Goal: Information Seeking & Learning: Learn about a topic

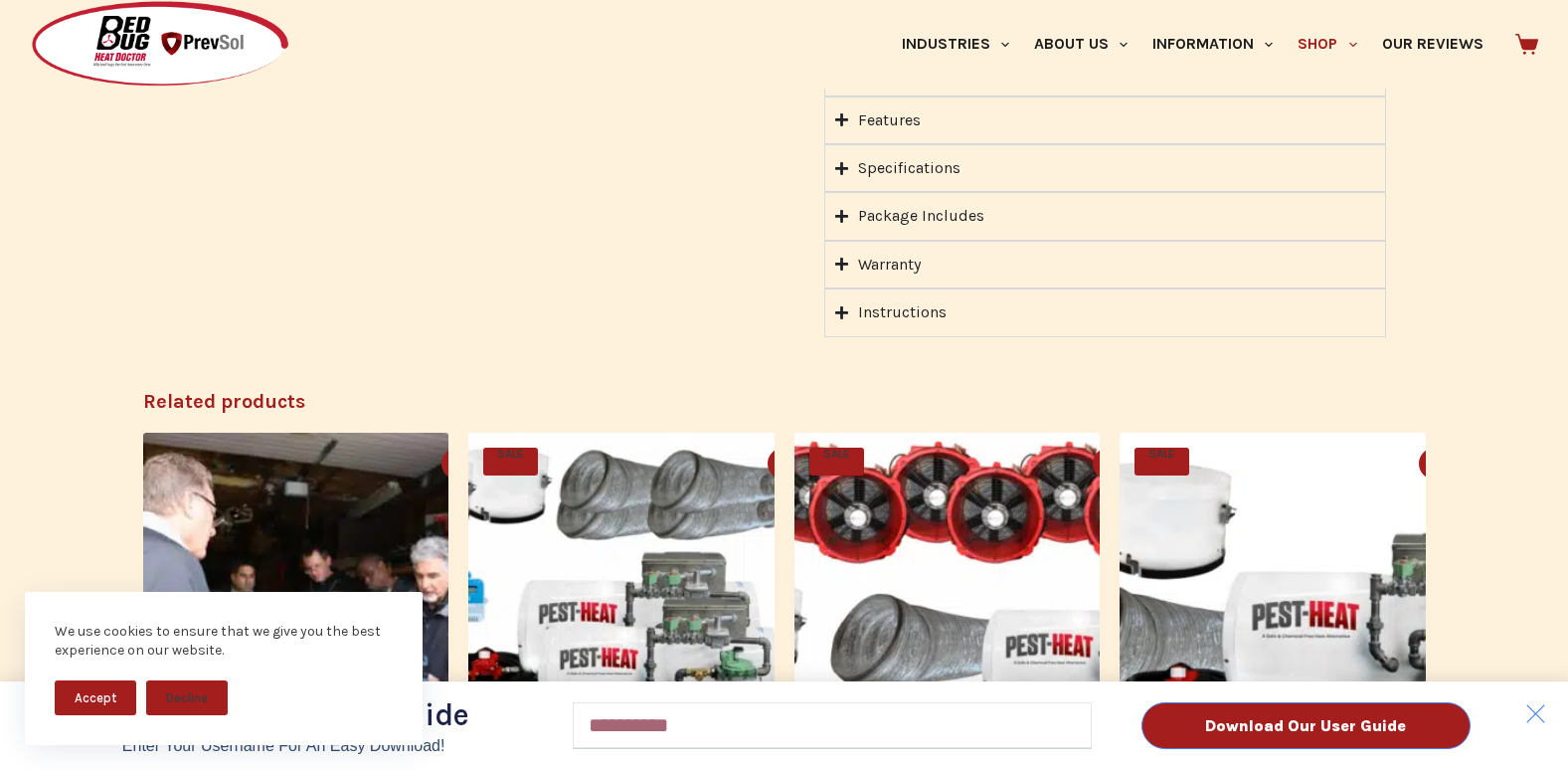
scroll to position [2123, 0]
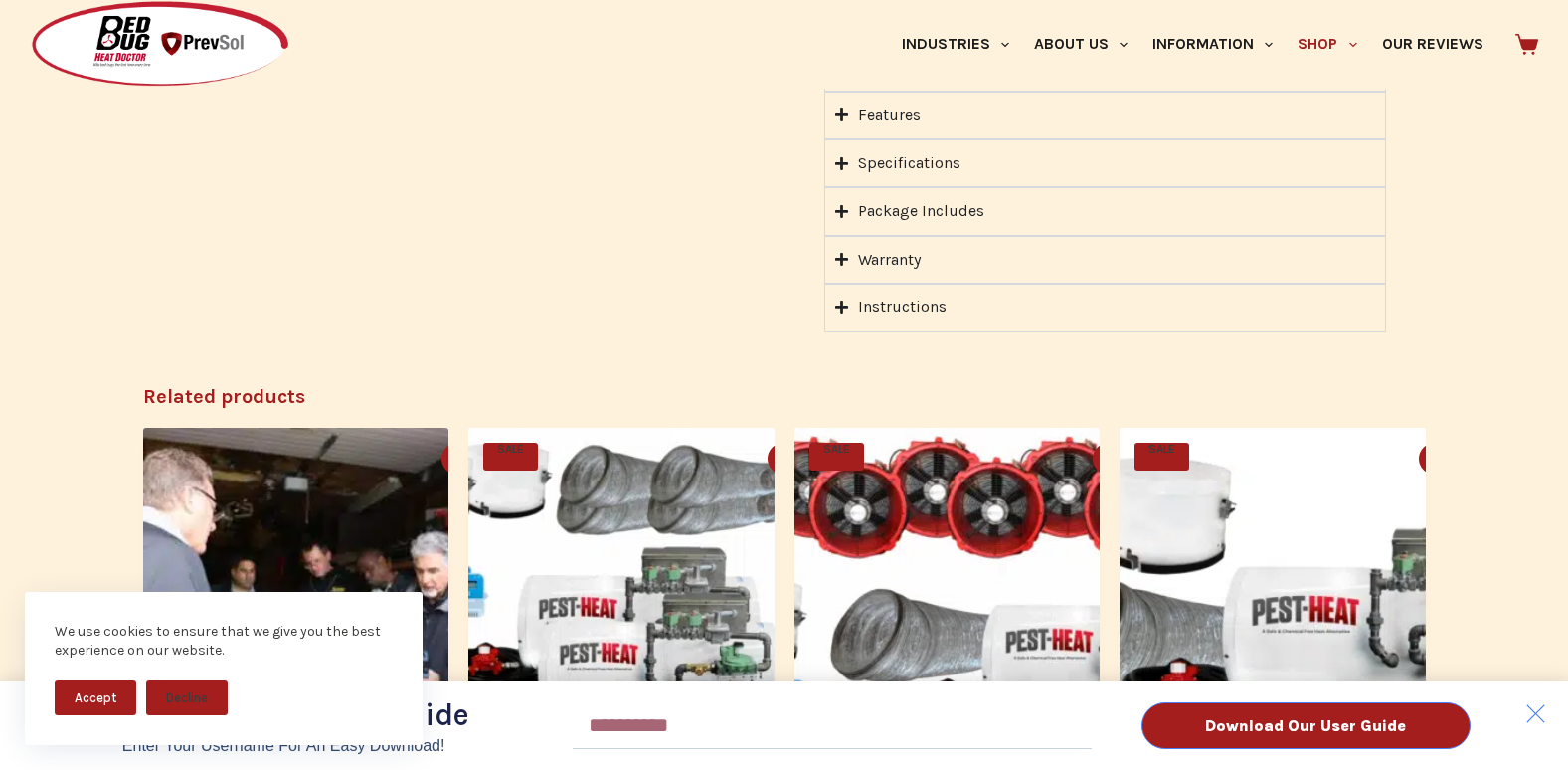
click at [962, 211] on div "Download Our User Guide Enter Your Username for an Easy Download! Email Downloa…" at bounding box center [784, 385] width 1568 height 770
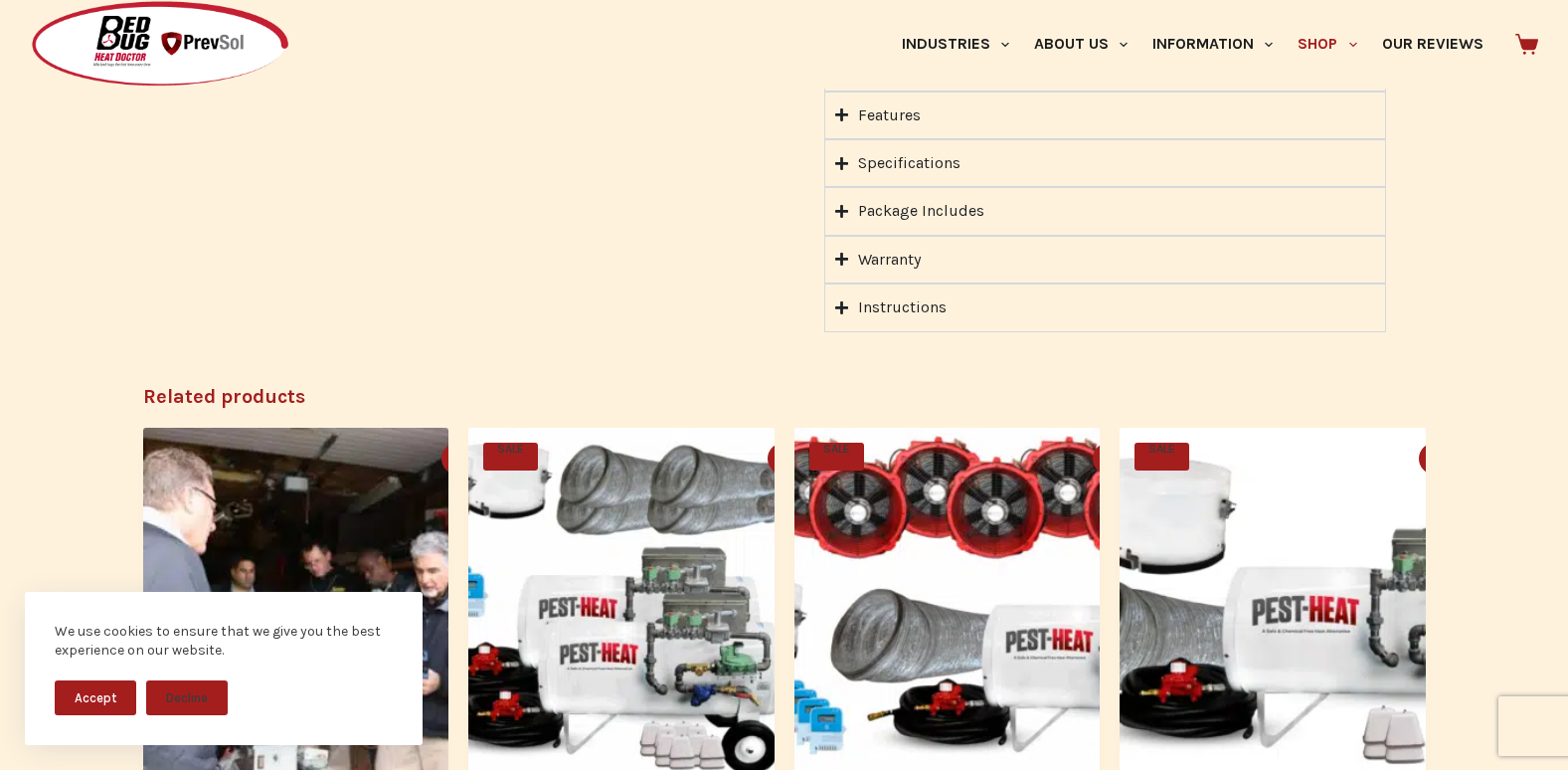
click at [878, 209] on div "Package Includes" at bounding box center [921, 211] width 126 height 26
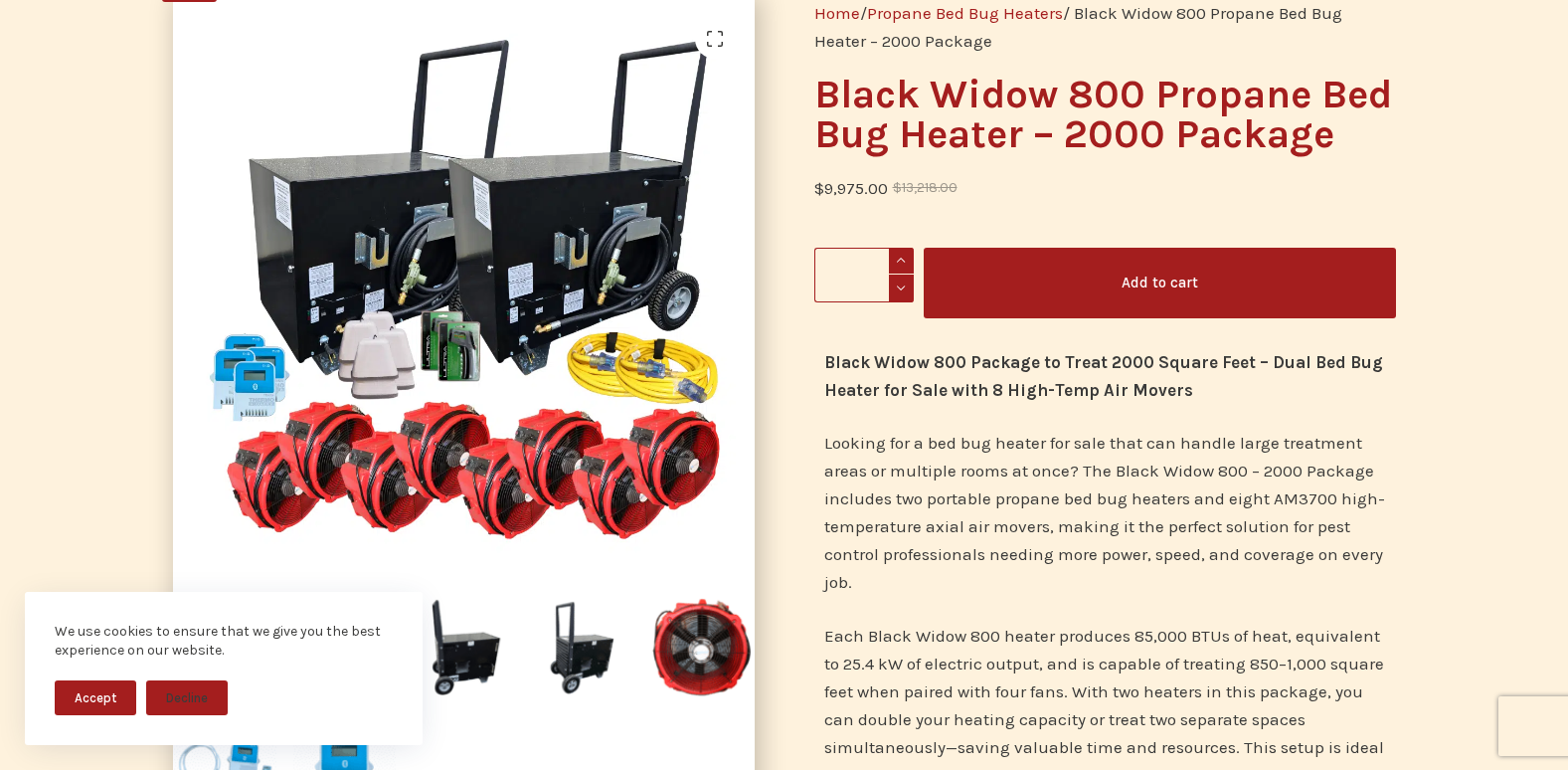
scroll to position [202, 0]
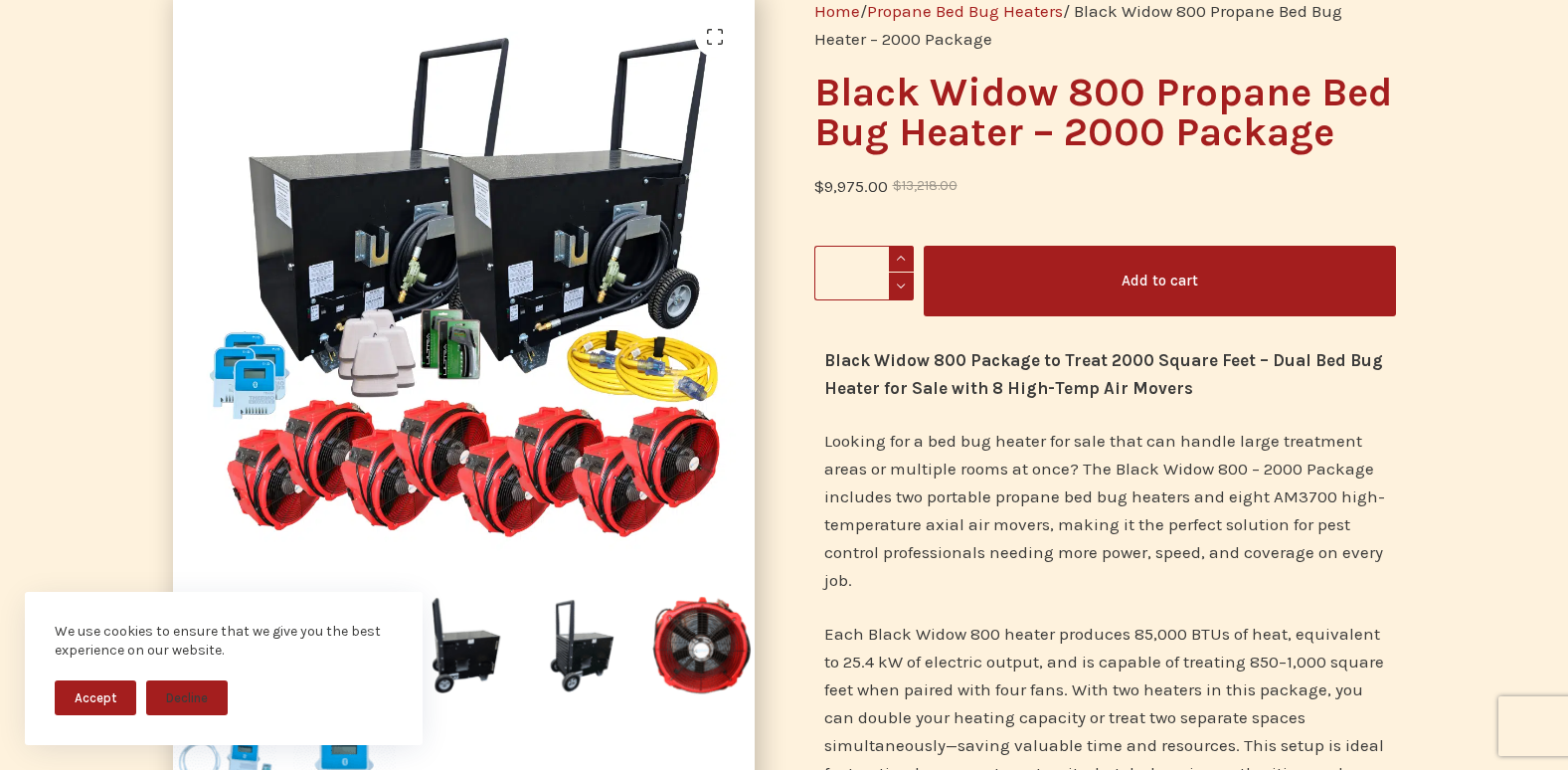
click at [517, 305] on img at bounding box center [710, 534] width 1074 height 1074
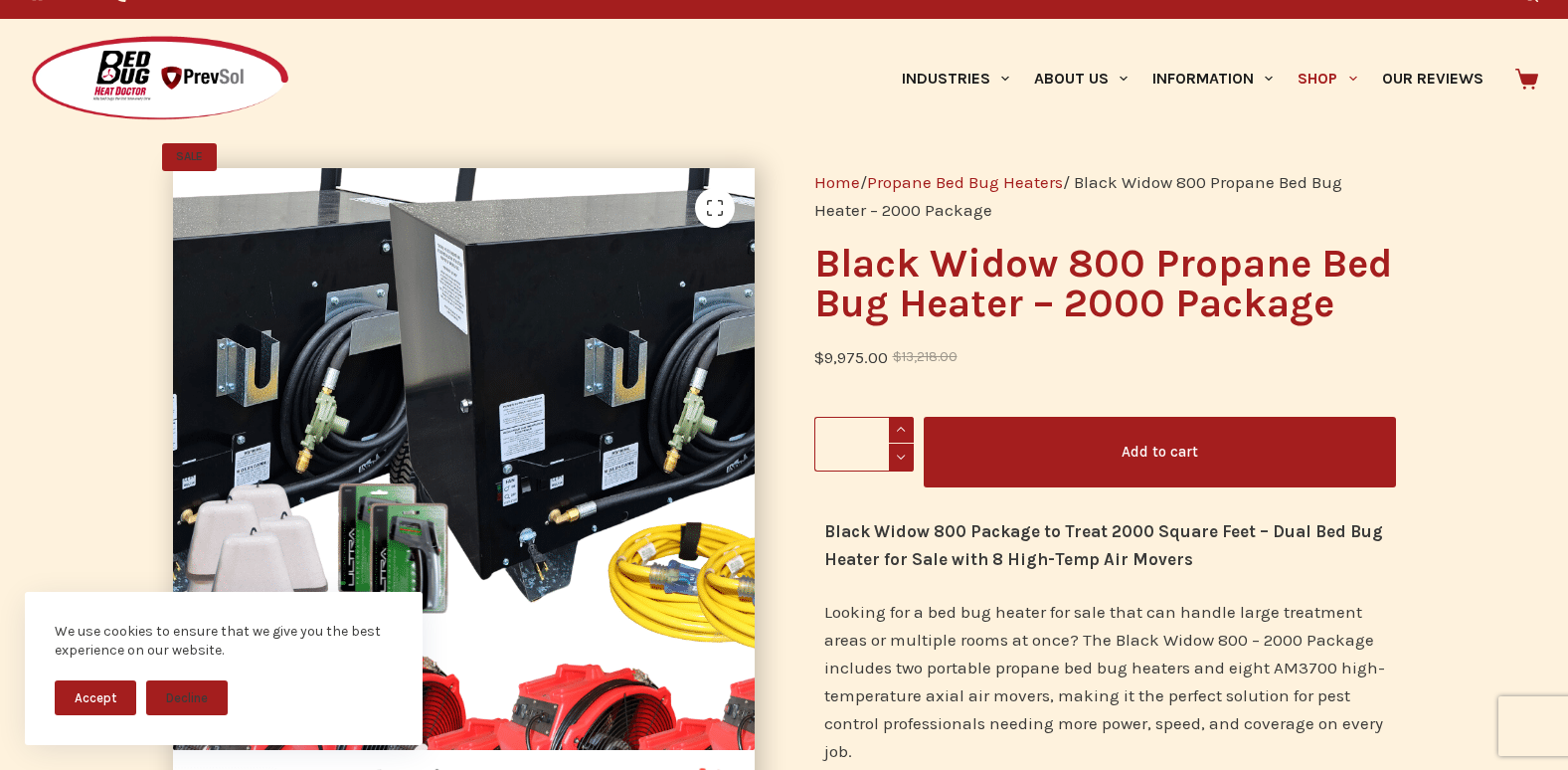
scroll to position [0, 0]
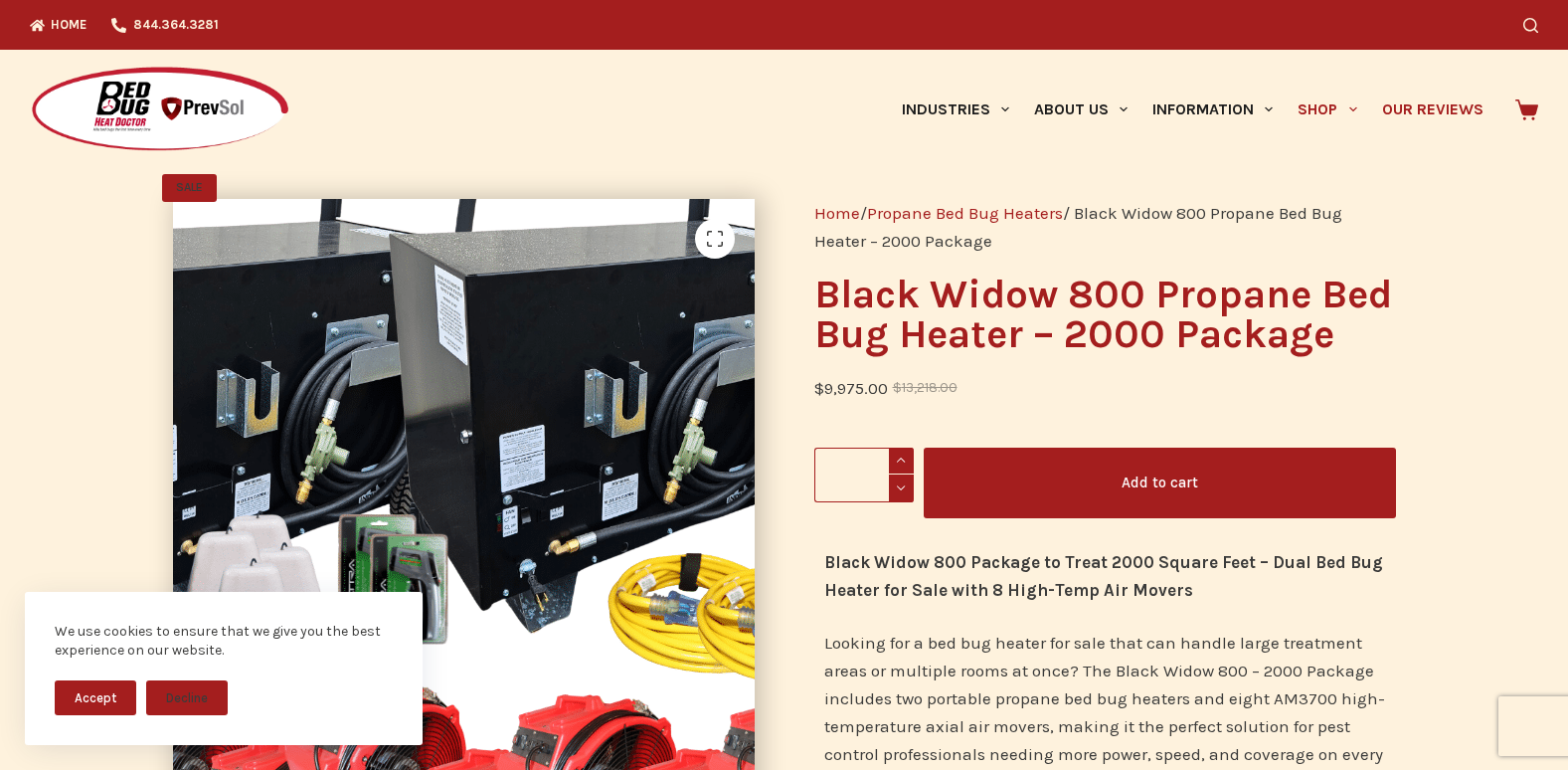
click at [1428, 107] on link "Our Reviews" at bounding box center [1432, 109] width 126 height 119
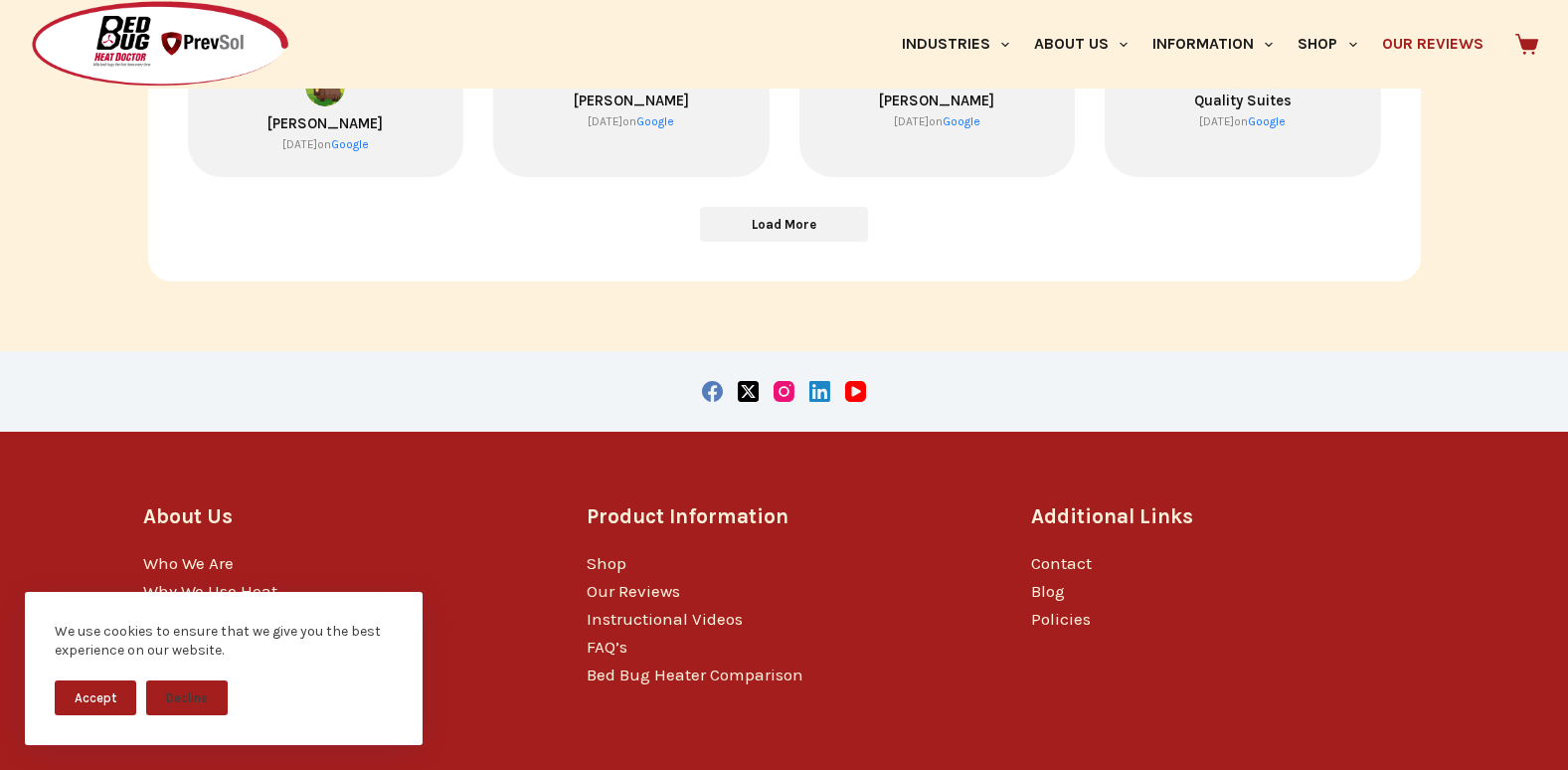
scroll to position [1153, 0]
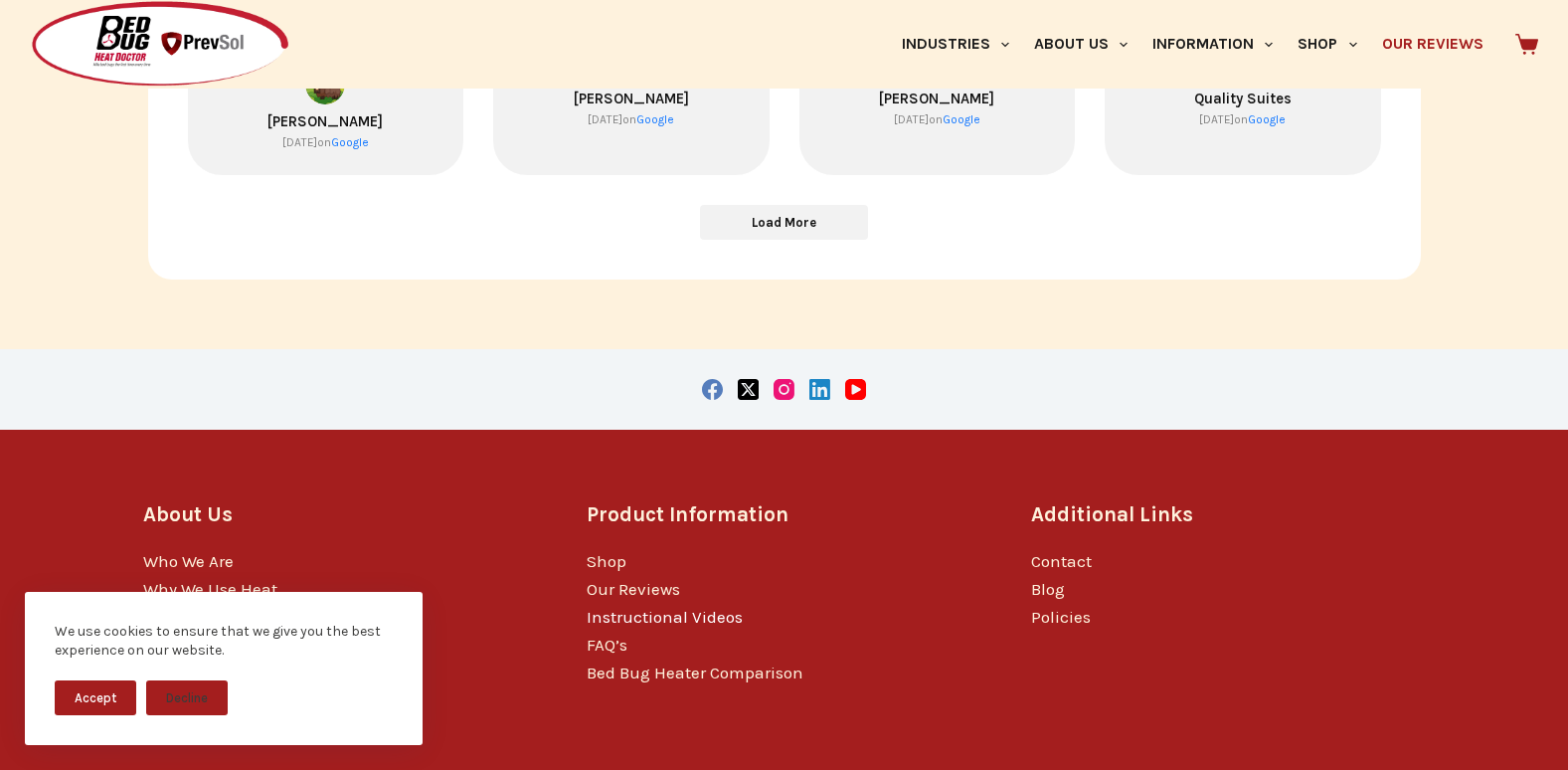
click at [720, 623] on link "Instructional Videos" at bounding box center [664, 617] width 156 height 20
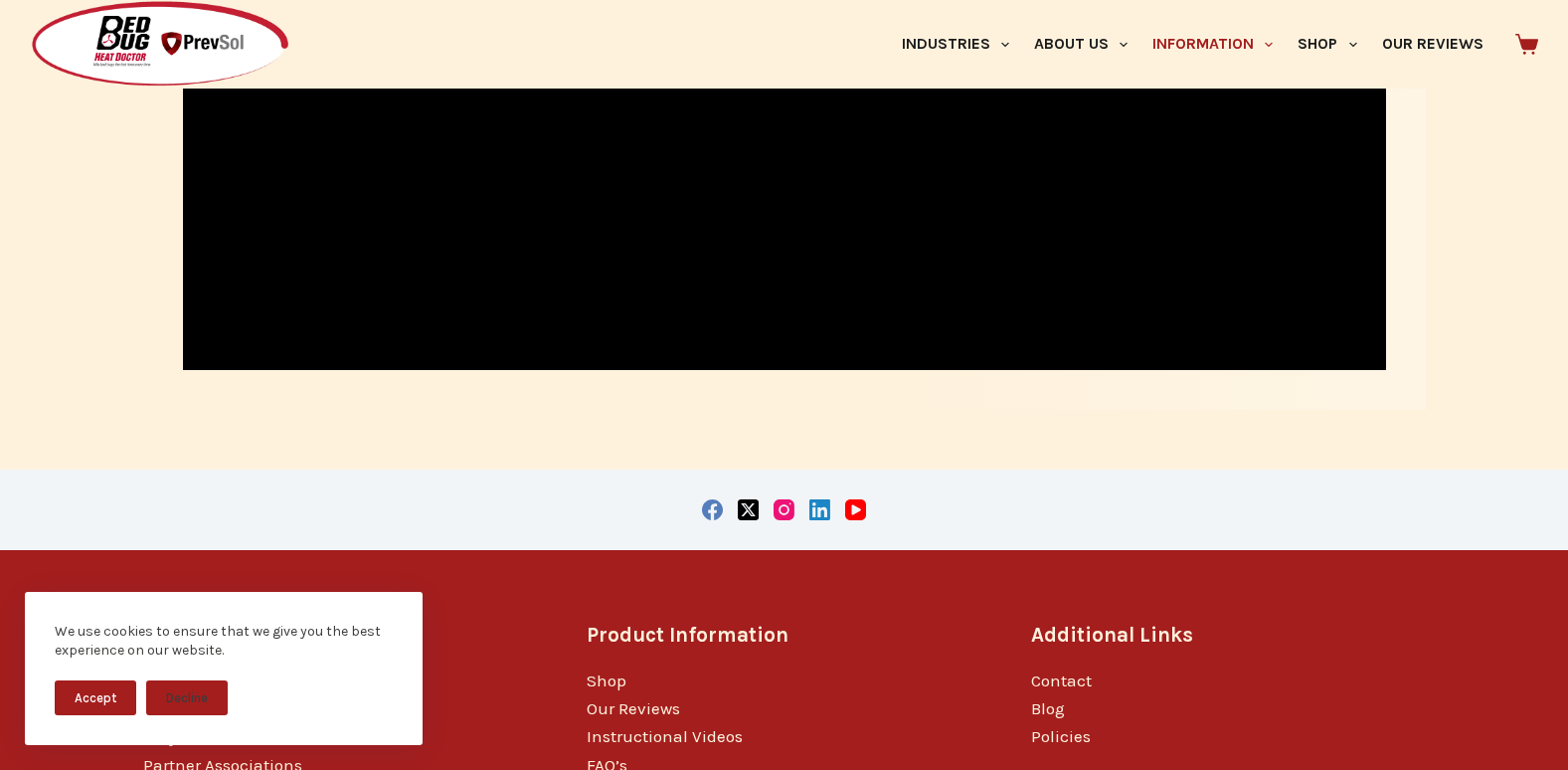
scroll to position [2785, 0]
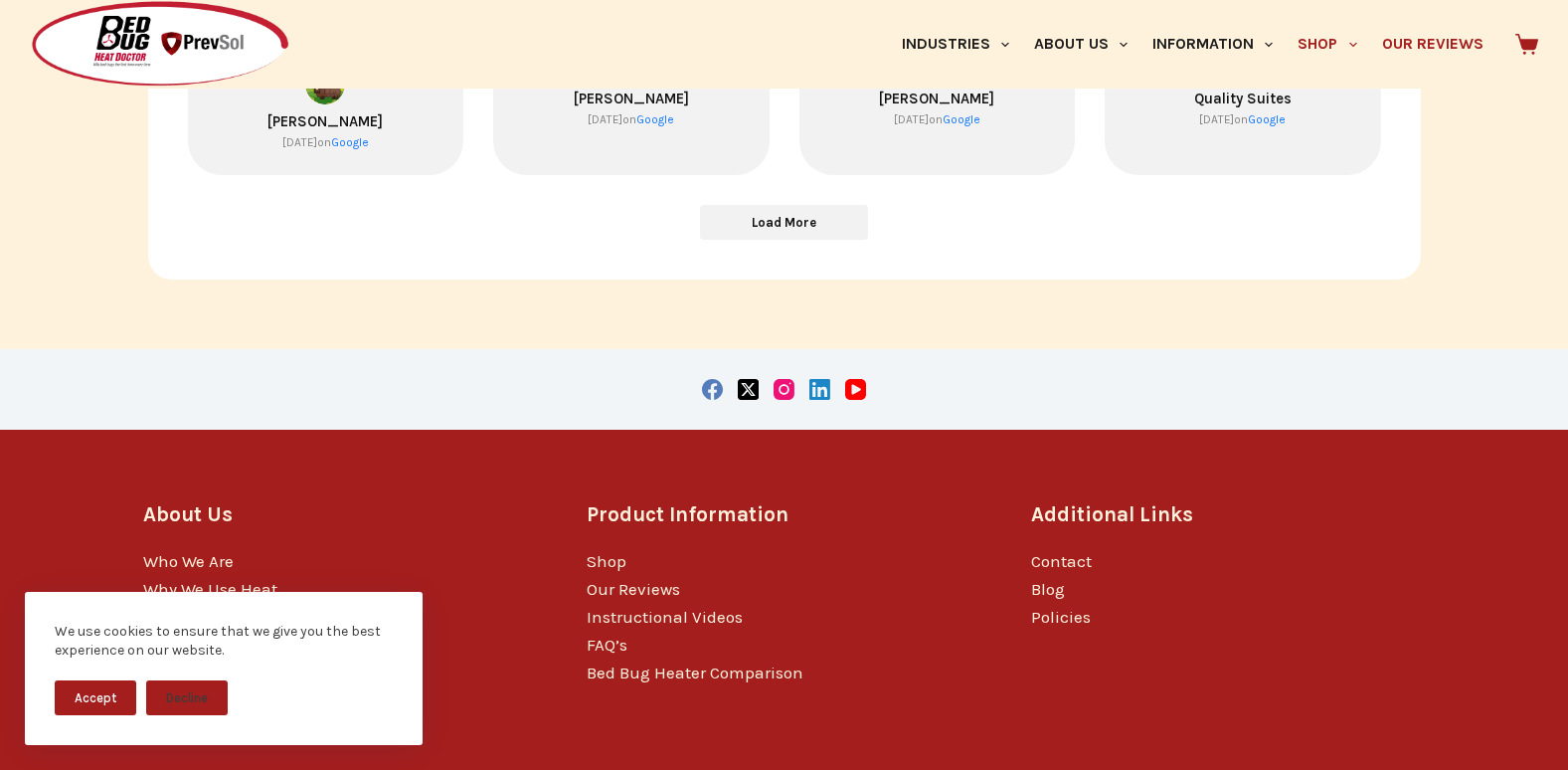
click at [1332, 48] on link "Shop" at bounding box center [1327, 44] width 84 height 89
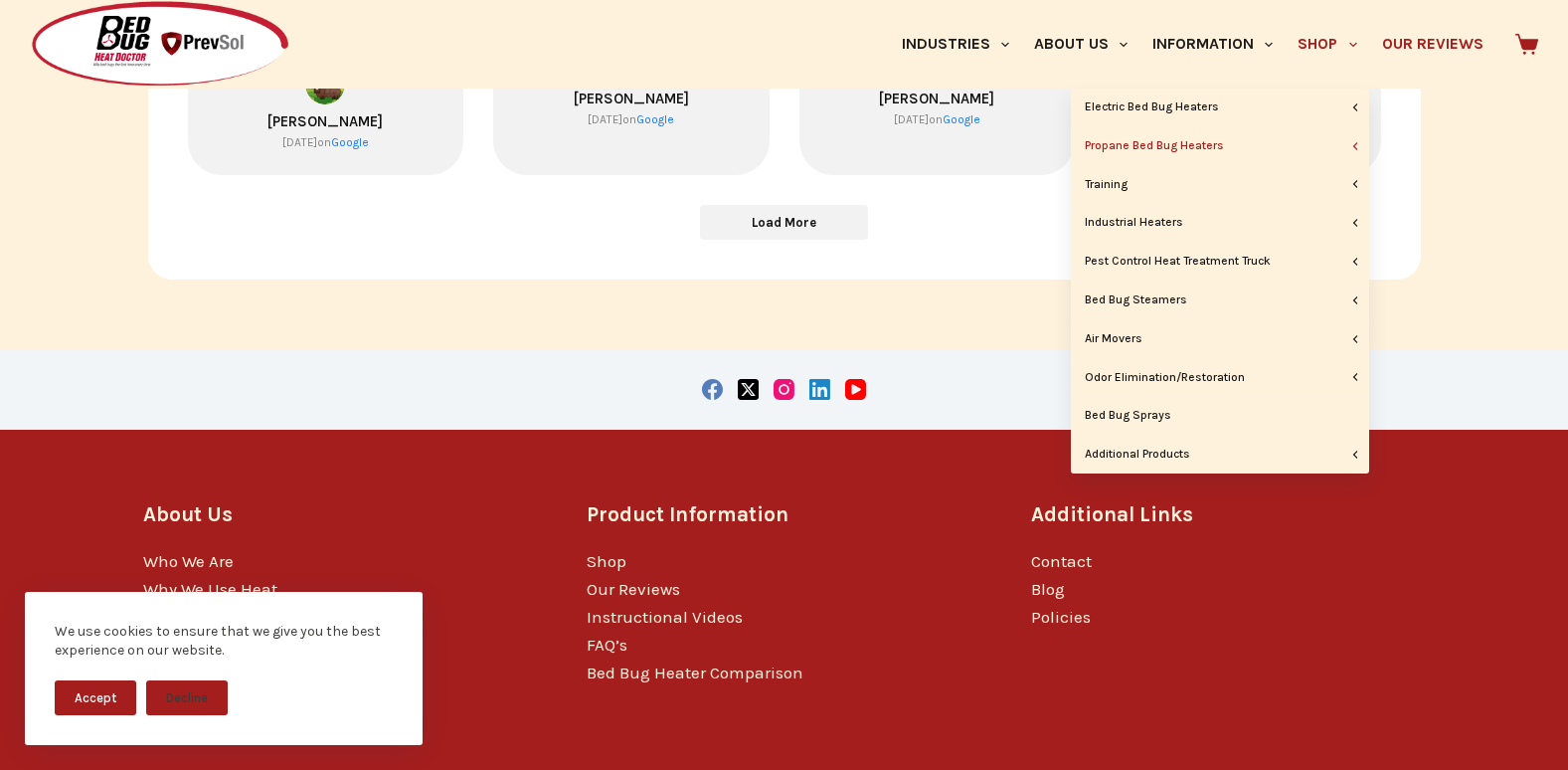
click at [1224, 147] on link "Propane Bed Bug Heaters" at bounding box center [1220, 146] width 298 height 38
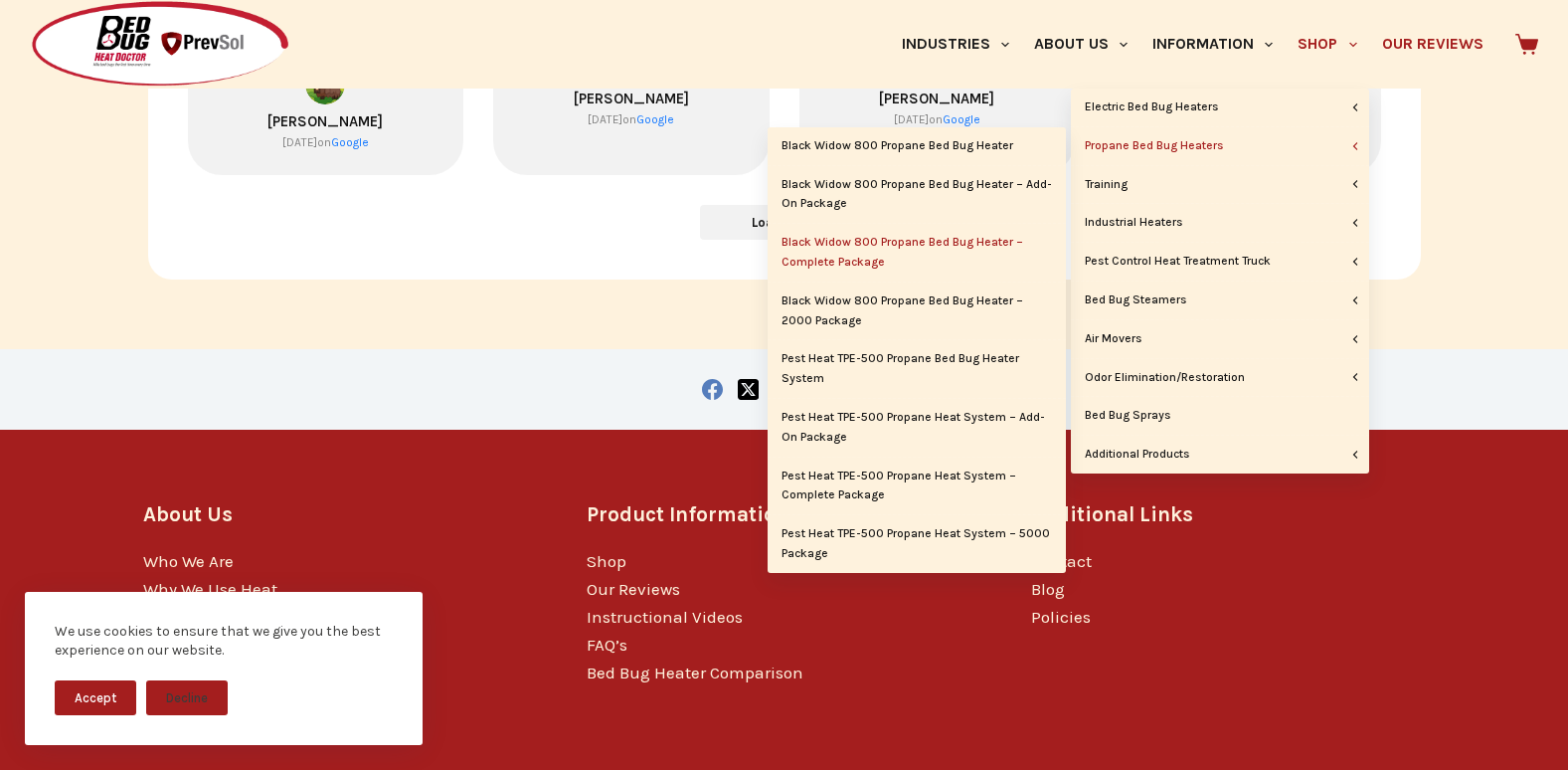
click at [876, 255] on link "Black Widow 800 Propane Bed Bug Heater – Complete Package" at bounding box center [917, 253] width 298 height 58
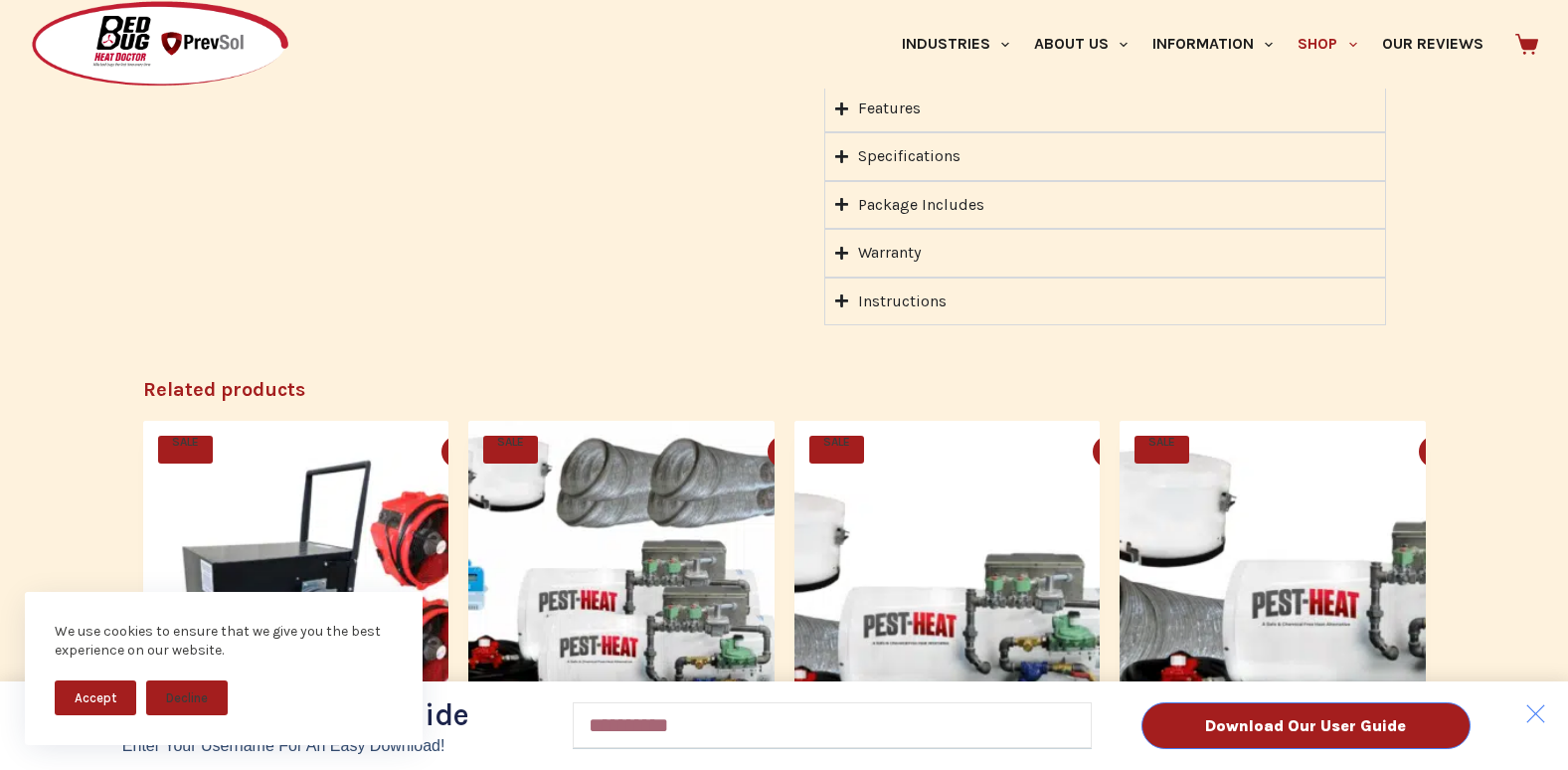
scroll to position [2044, 0]
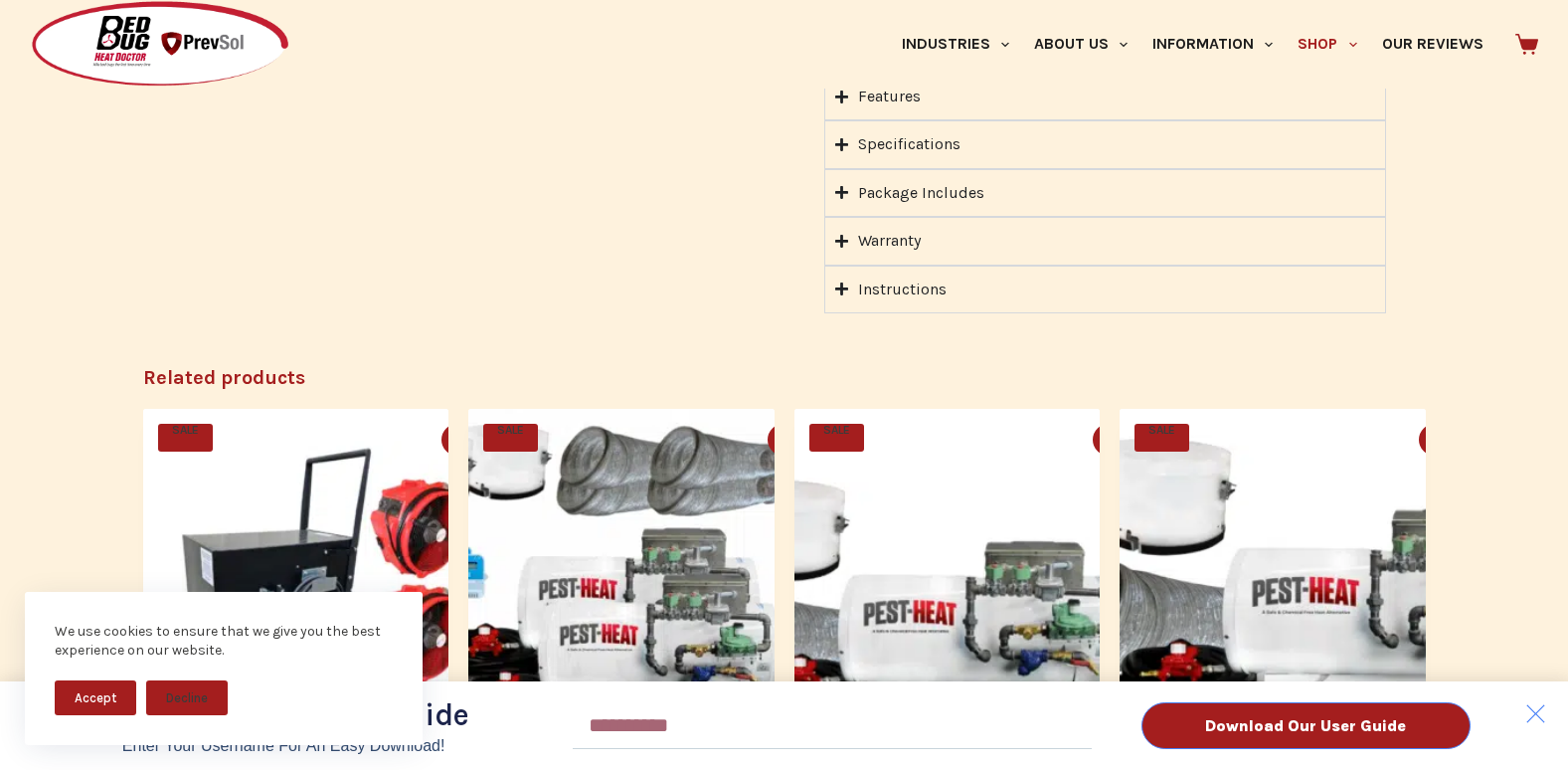
click at [1384, 525] on div "Download Our User Guide Enter Your Username for an Easy Download! Email Downloa…" at bounding box center [784, 385] width 1568 height 770
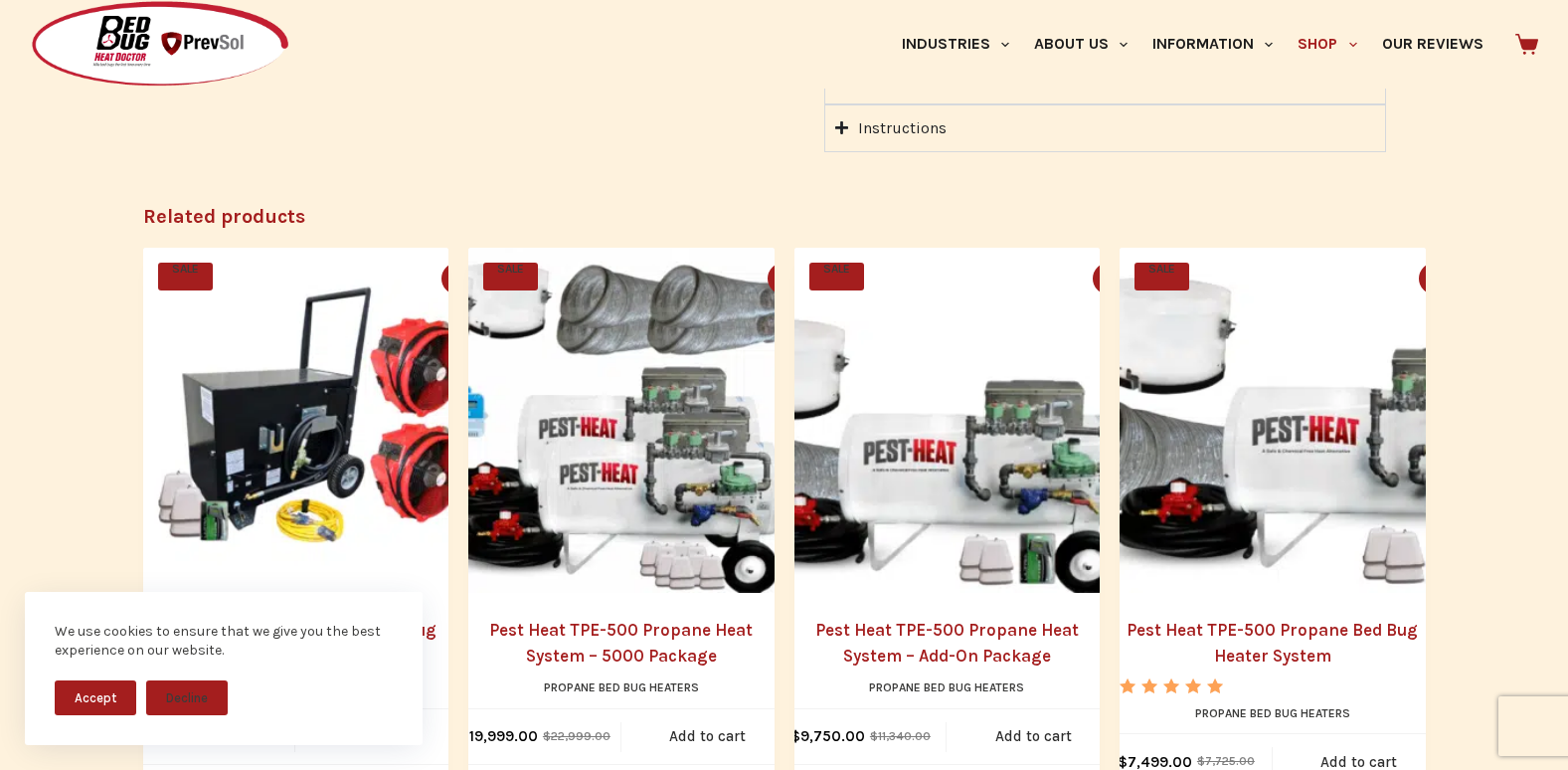
scroll to position [2244, 0]
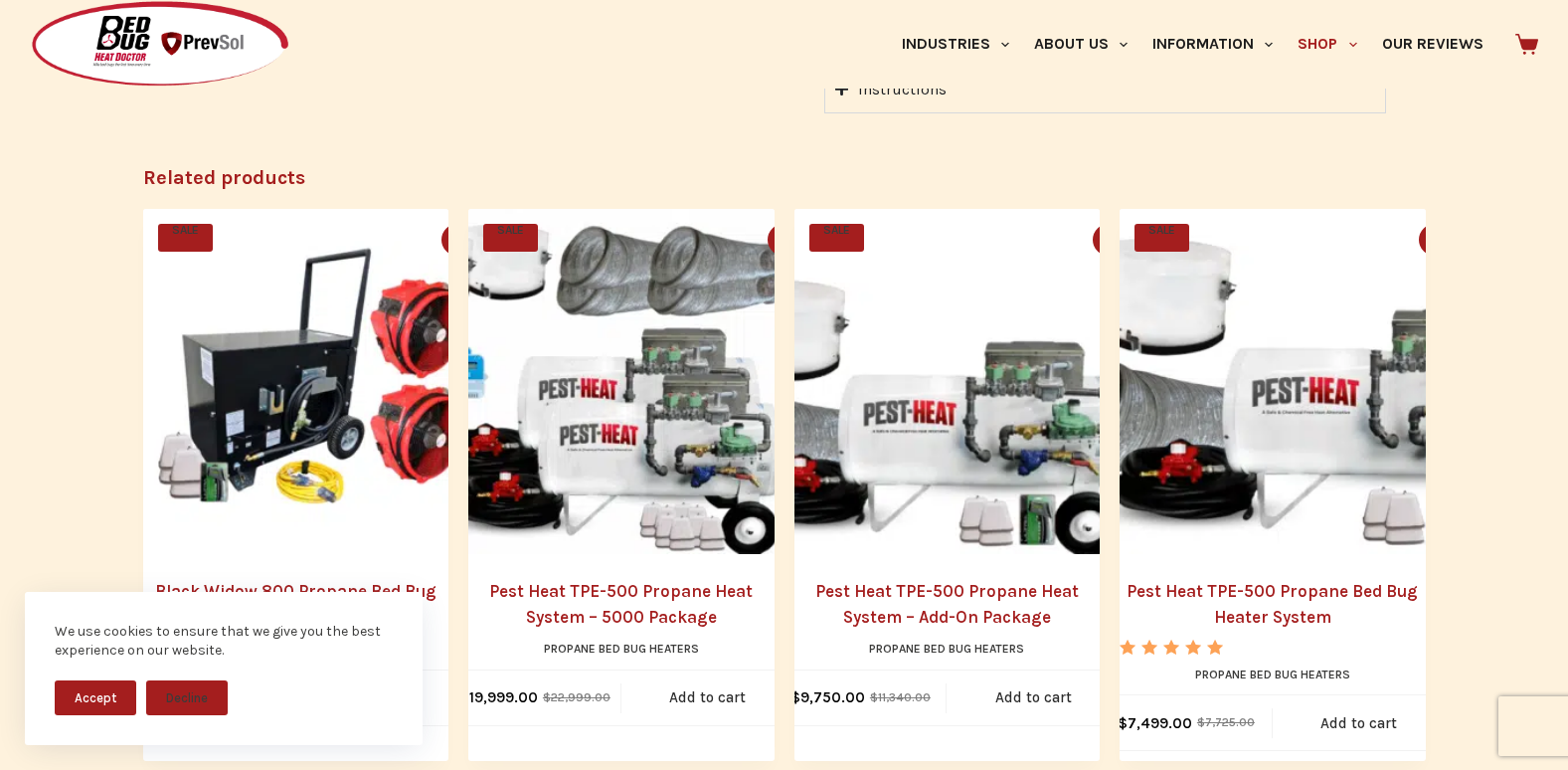
click at [1348, 431] on img "Pest Heat TPE-500 Propane Bed Bug Heater System" at bounding box center [1293, 382] width 346 height 346
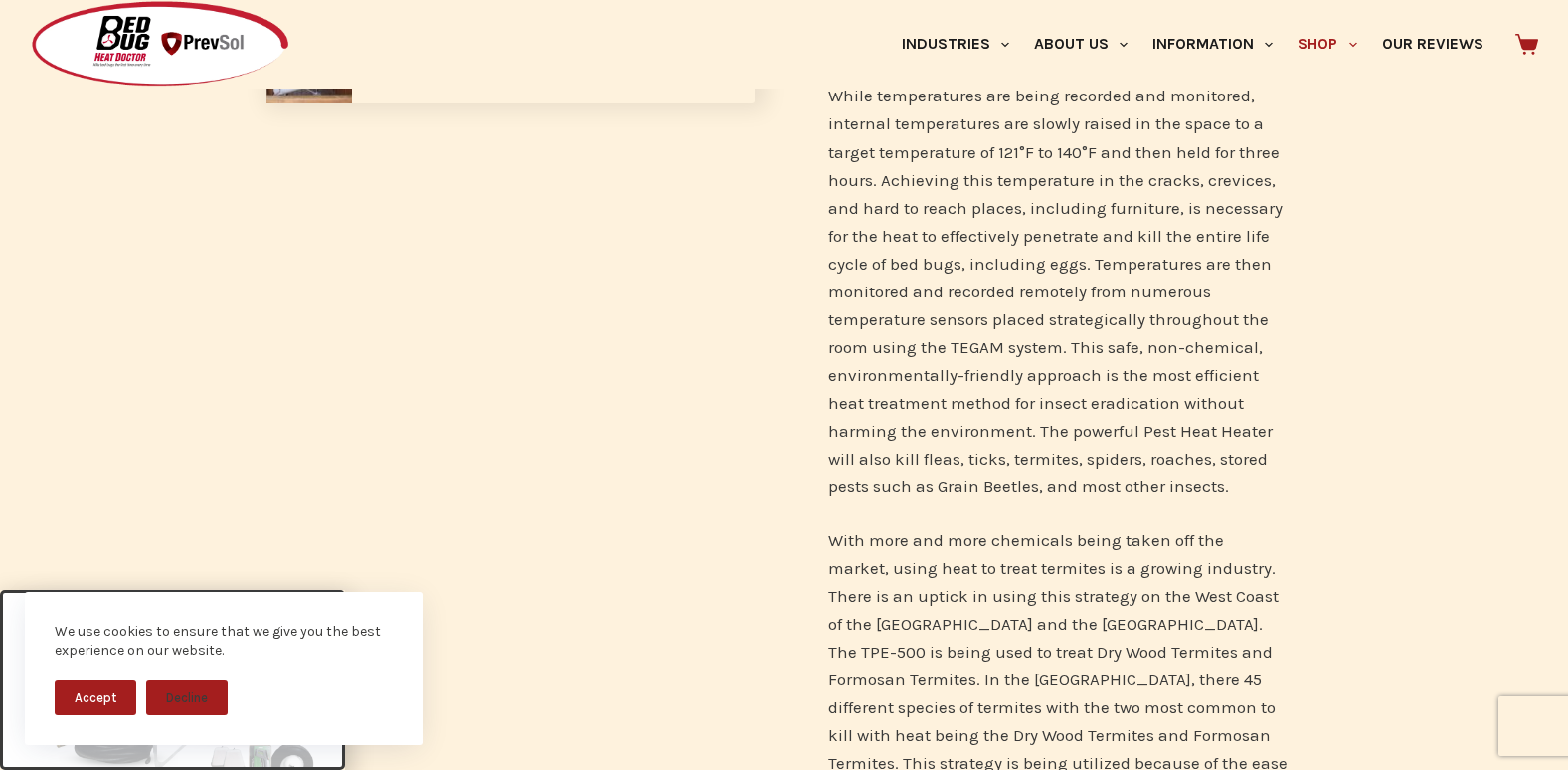
scroll to position [705, 0]
click at [90, 703] on button "Accept" at bounding box center [95, 697] width 82 height 35
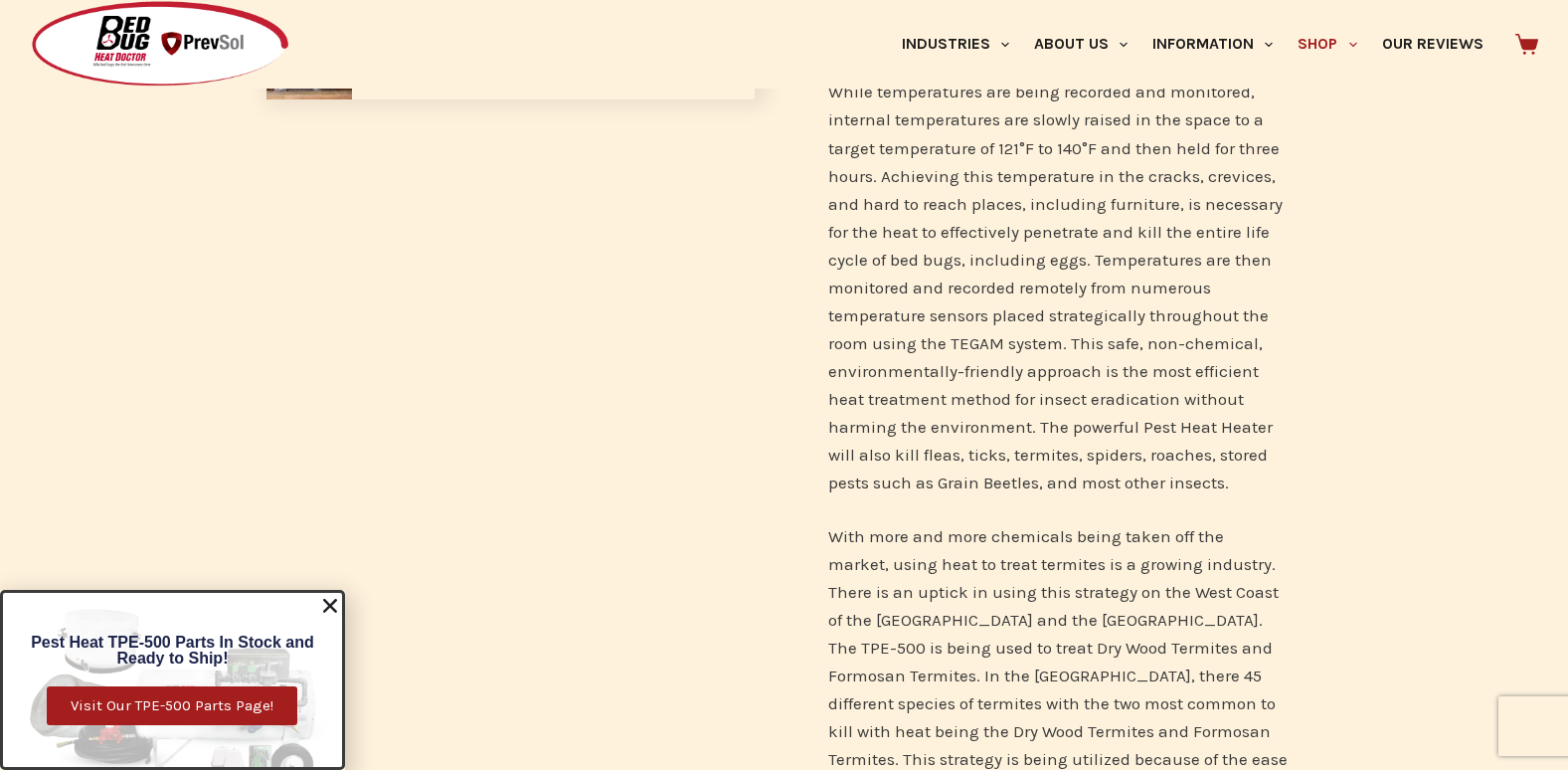
click at [330, 601] on icon "Close" at bounding box center [330, 606] width 20 height 20
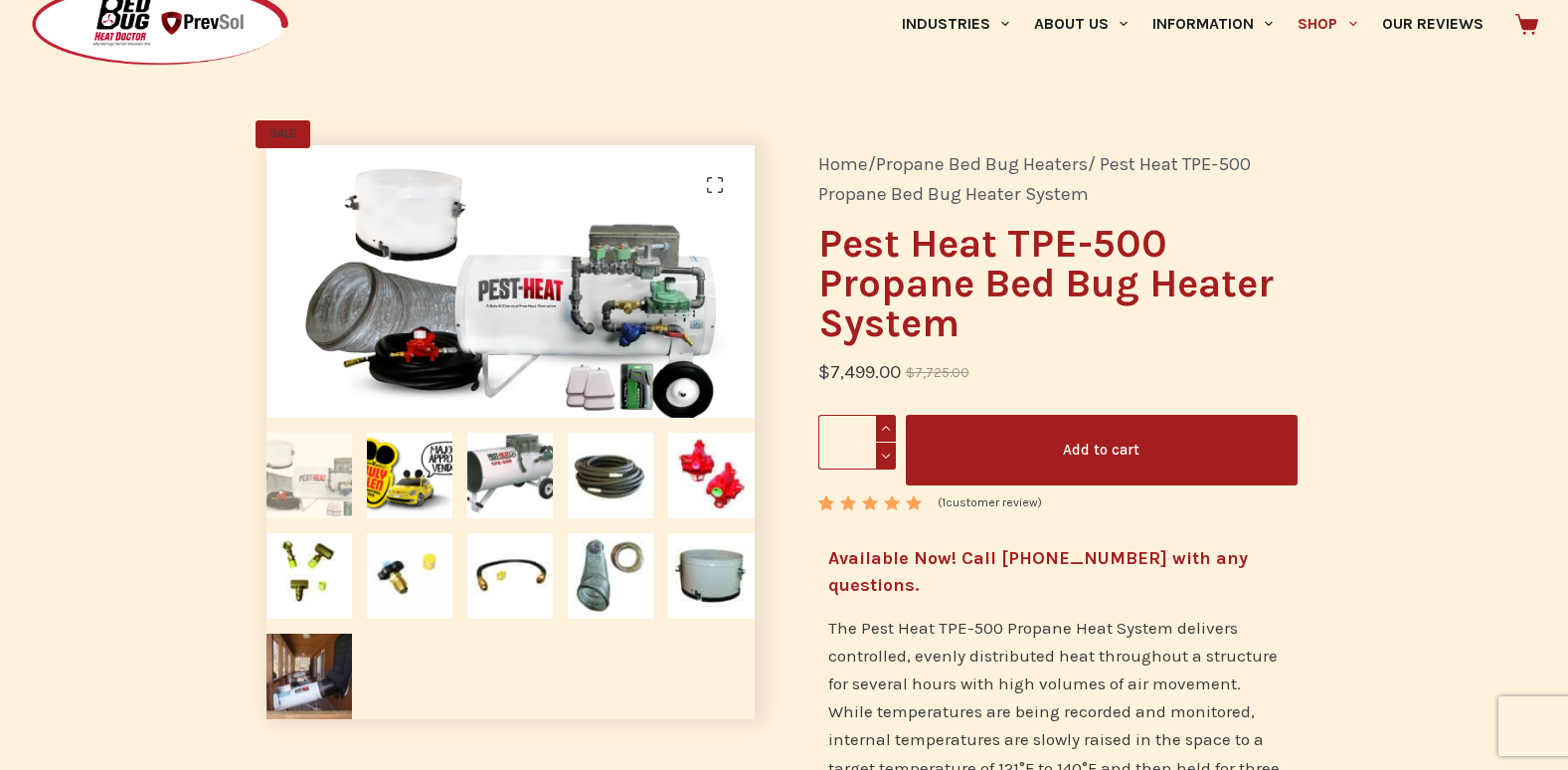
scroll to position [91, 0]
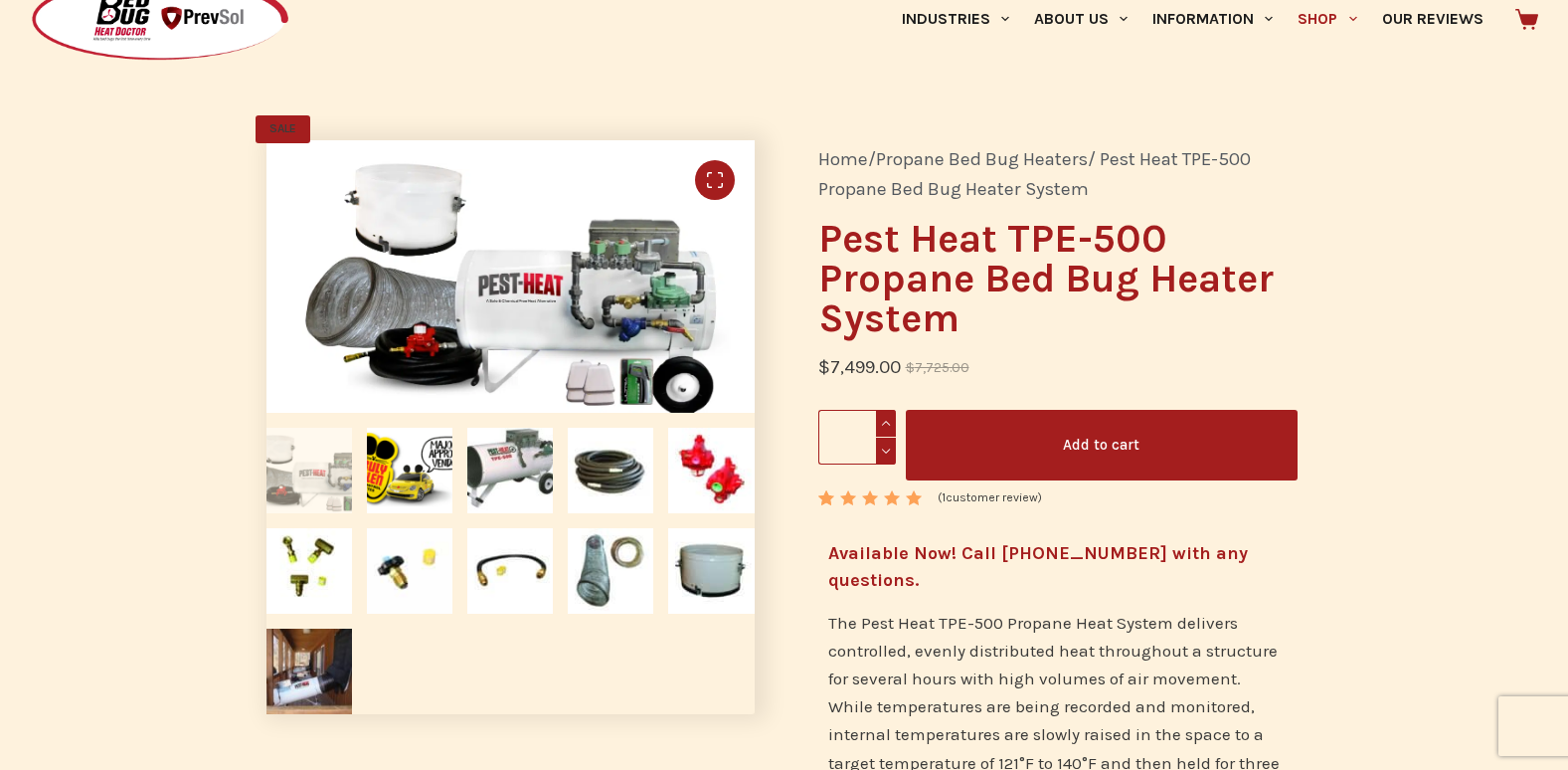
click at [721, 167] on link "🔍" at bounding box center [715, 180] width 40 height 40
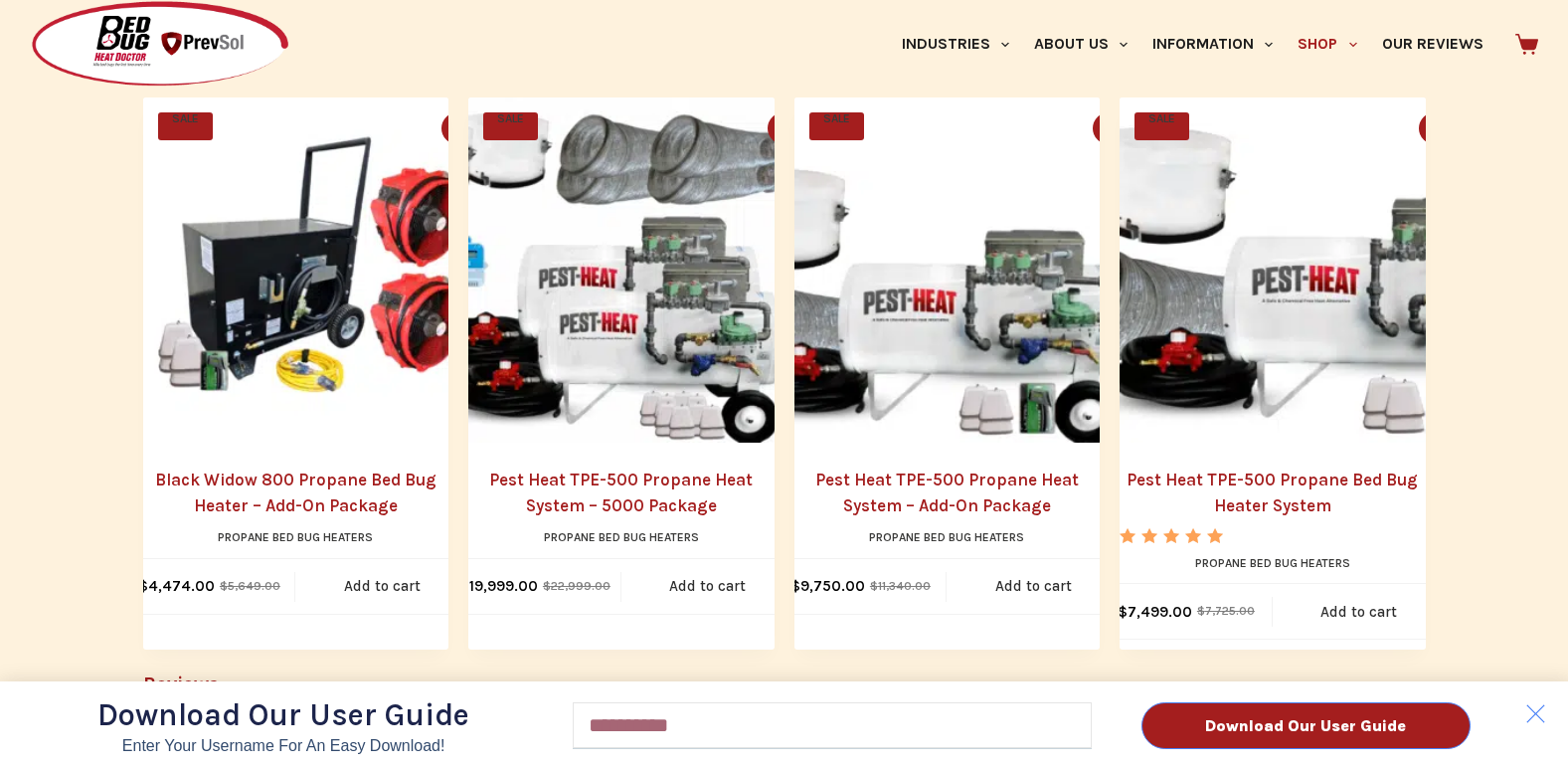
scroll to position [2371, 0]
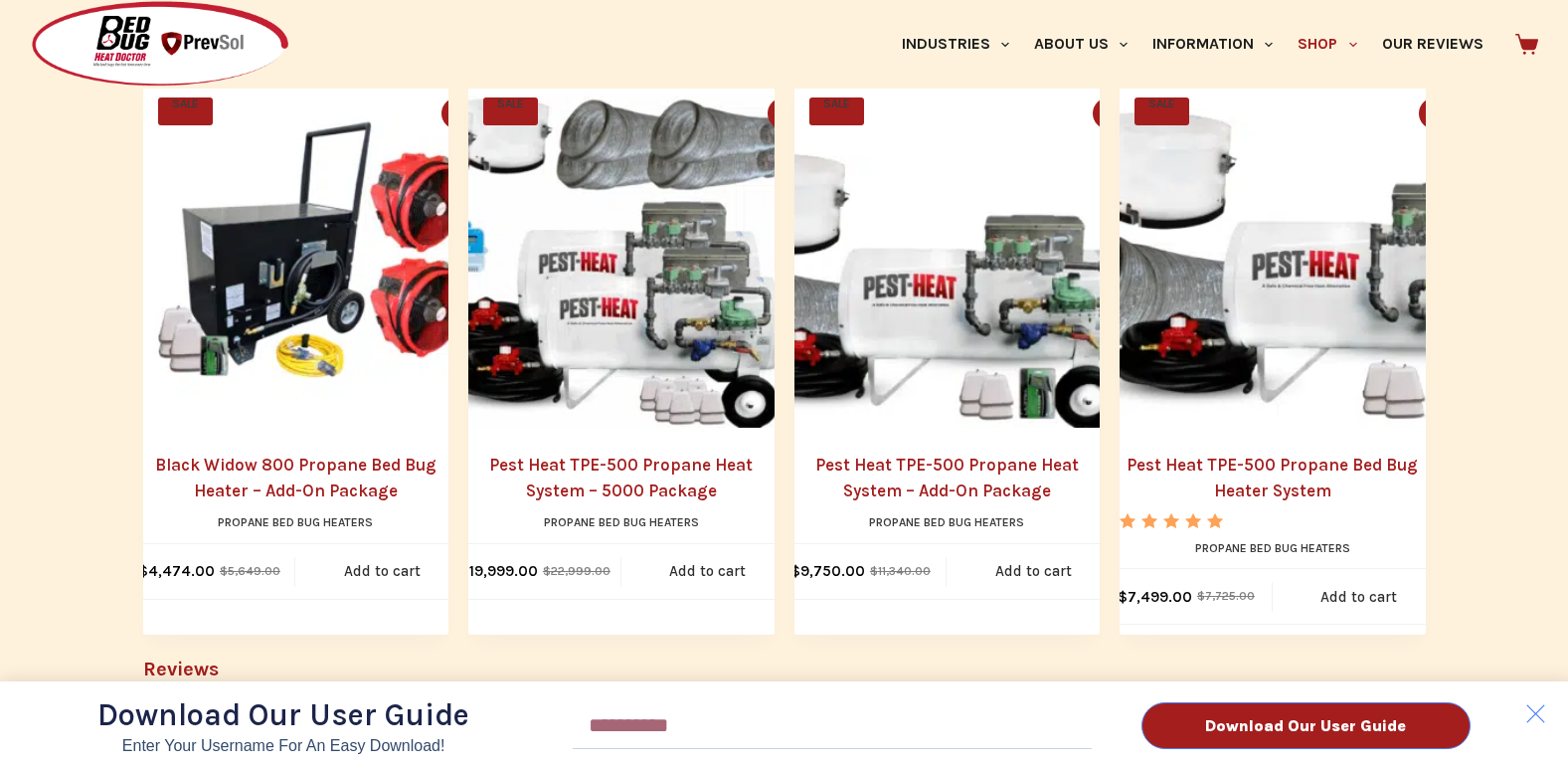
click at [953, 467] on div "Download Our User Guide Enter Your Username for an Easy Download! Email Downloa…" at bounding box center [784, 385] width 1568 height 770
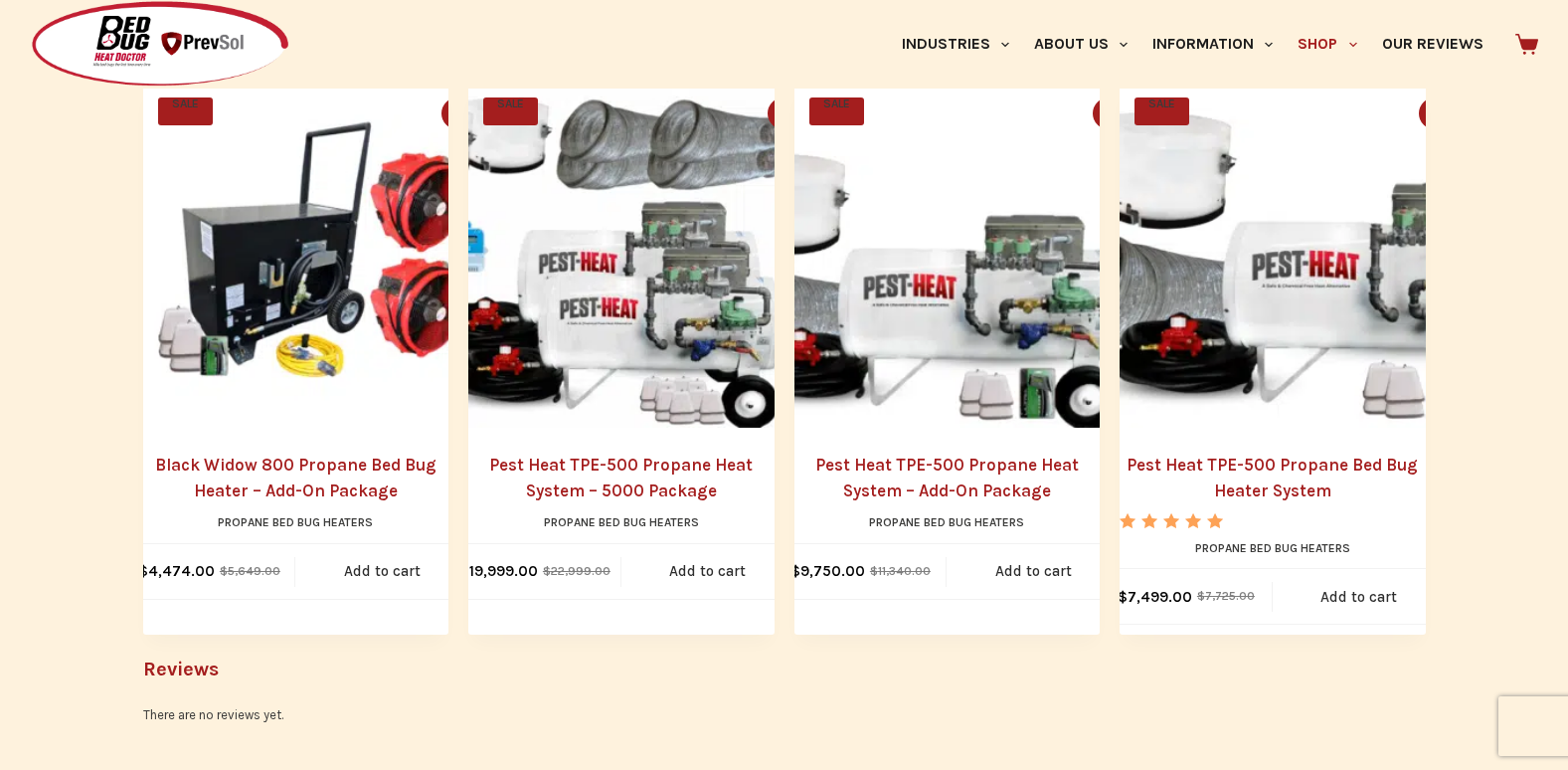
click at [977, 274] on img "Pest Heat TPE-500 Propane Heat System - Add-On Package" at bounding box center [967, 256] width 346 height 346
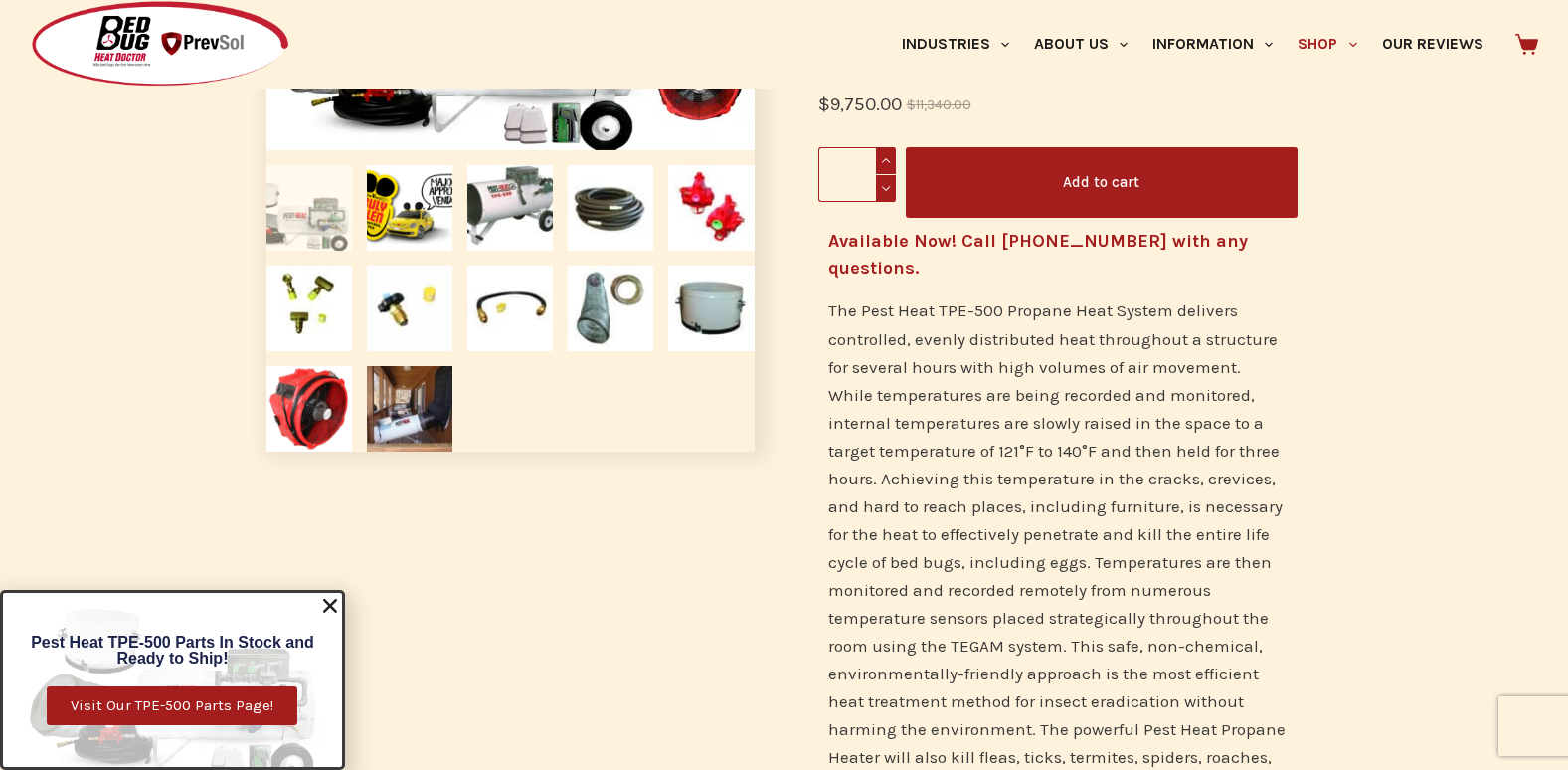
scroll to position [351, 0]
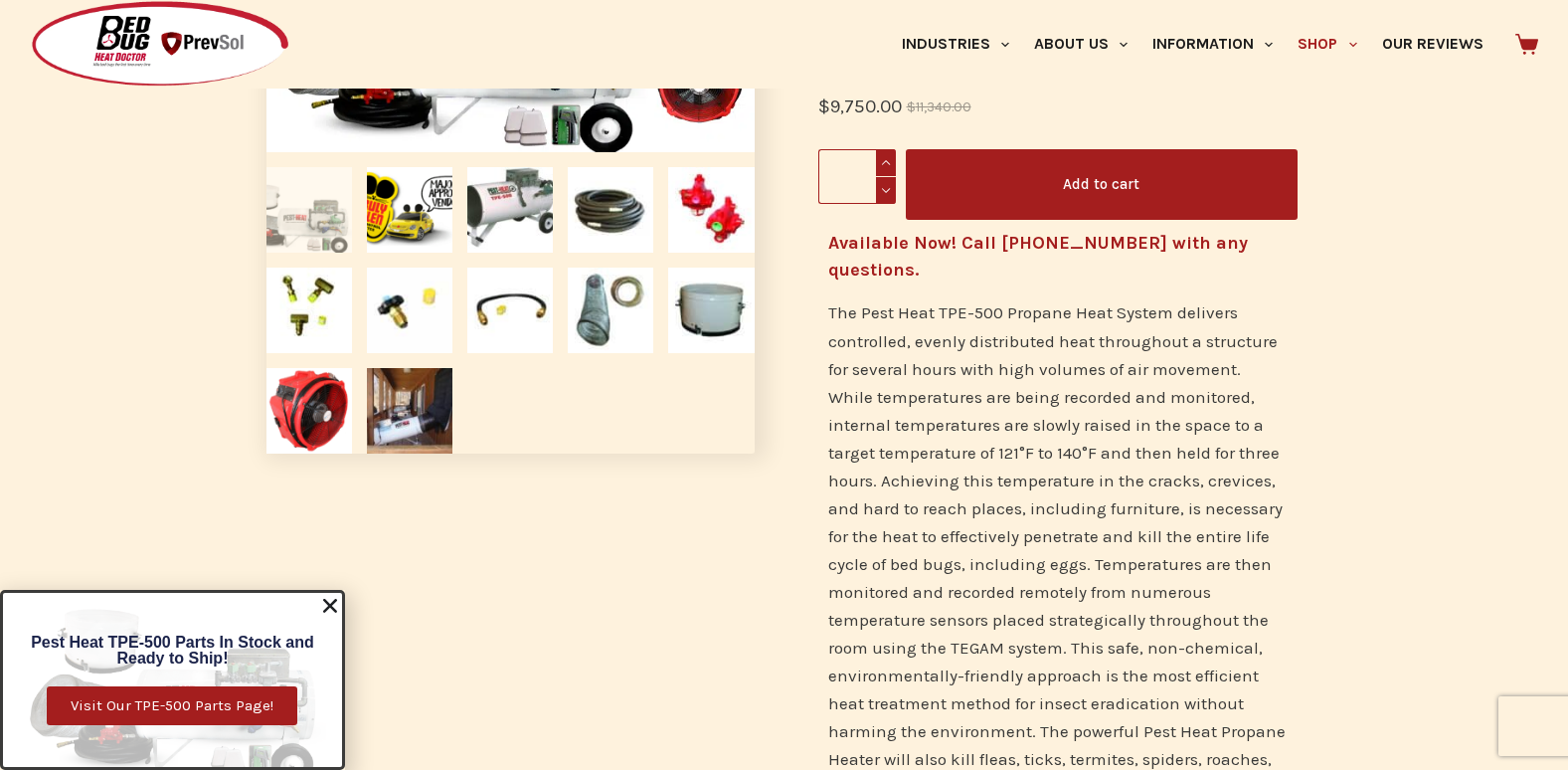
click at [325, 608] on icon "Close" at bounding box center [330, 606] width 20 height 20
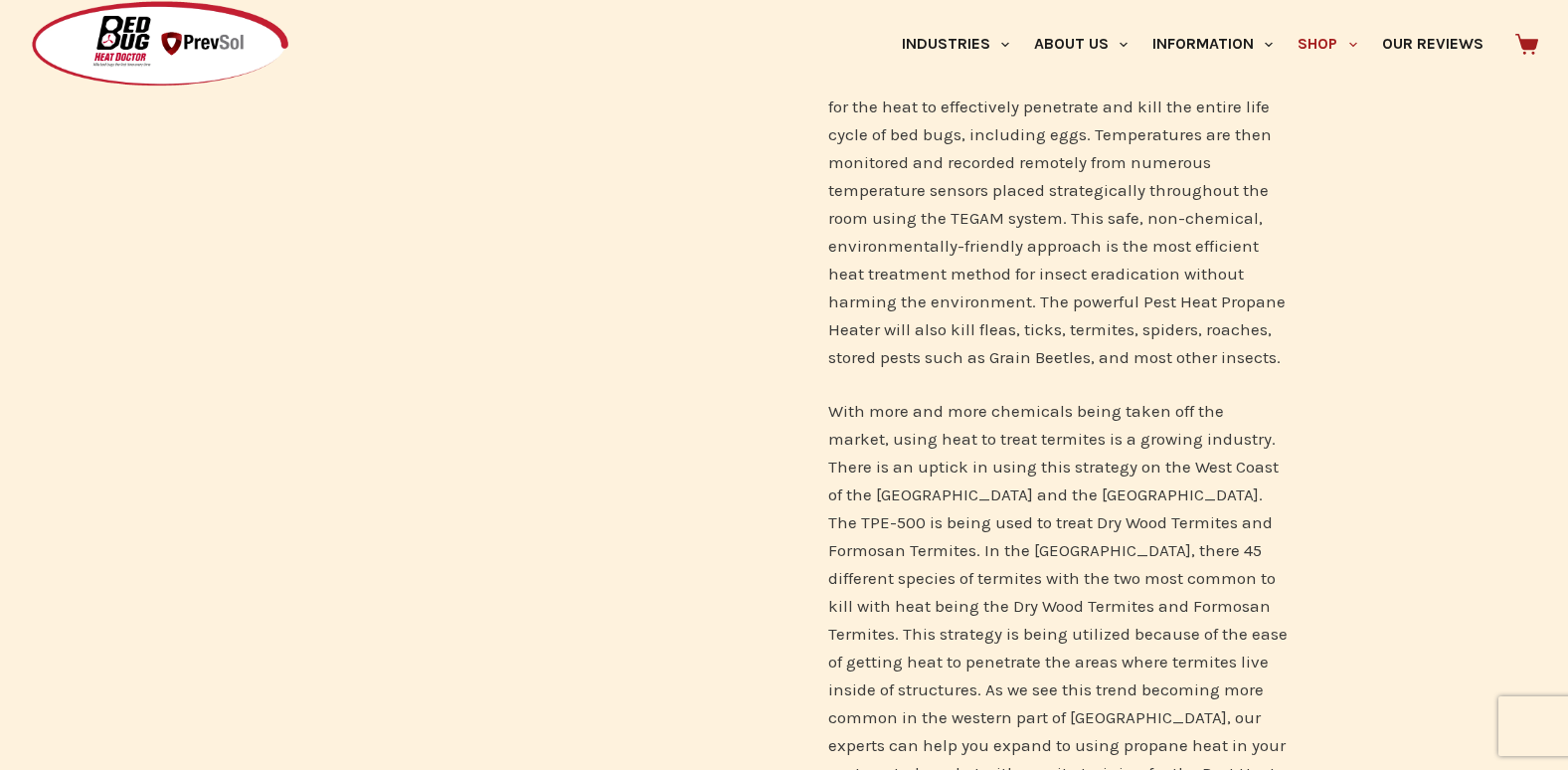
scroll to position [787, 0]
